Goal: Navigation & Orientation: Find specific page/section

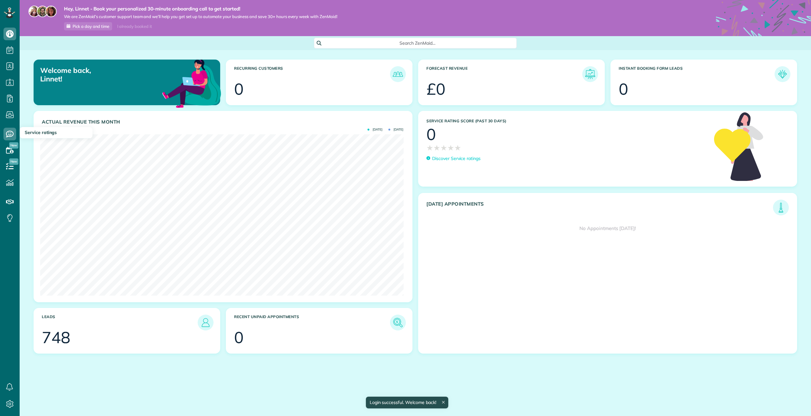
scroll to position [161, 363]
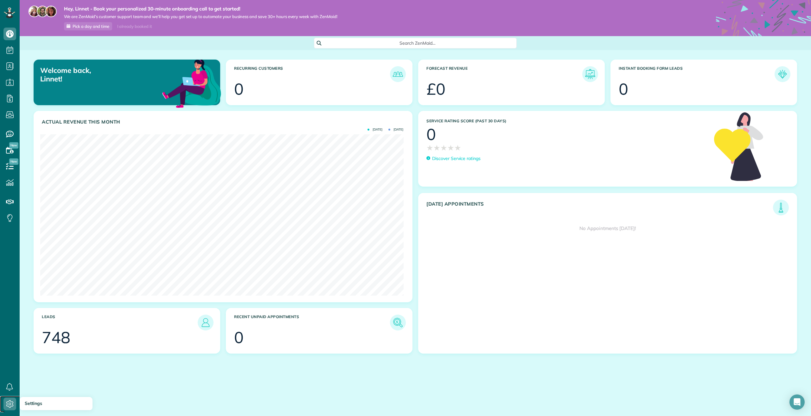
click at [12, 402] on icon at bounding box center [9, 403] width 13 height 13
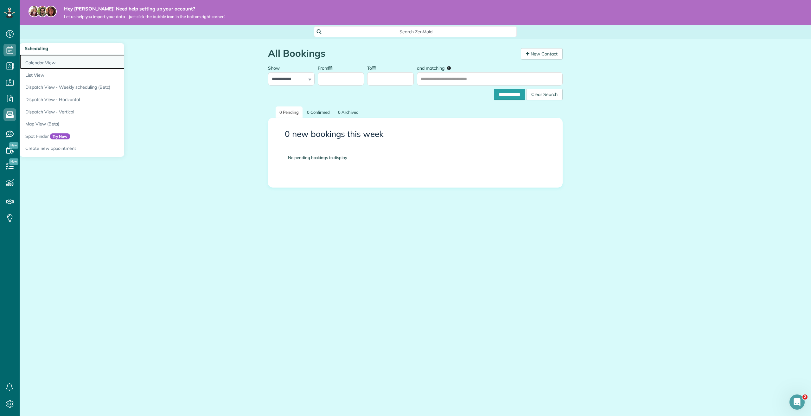
click at [54, 65] on link "Calendar View" at bounding box center [99, 61] width 158 height 15
